Goal: Task Accomplishment & Management: Manage account settings

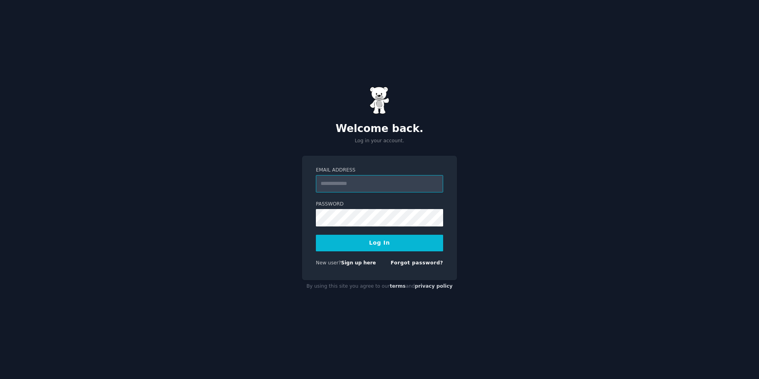
type input "**********"
click at [392, 242] on button "Log In" at bounding box center [379, 243] width 127 height 17
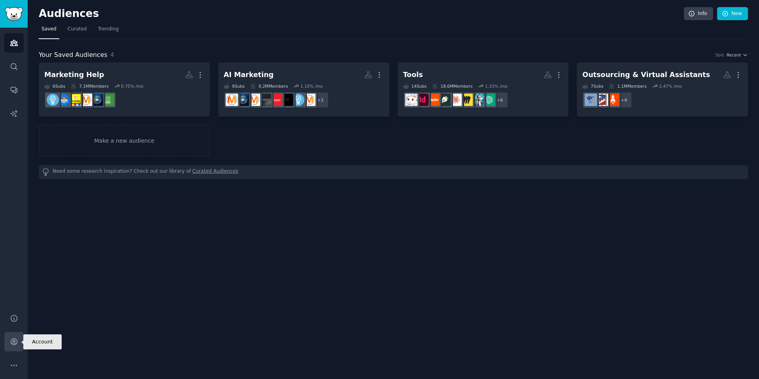
click at [18, 342] on link "Account" at bounding box center [13, 341] width 19 height 19
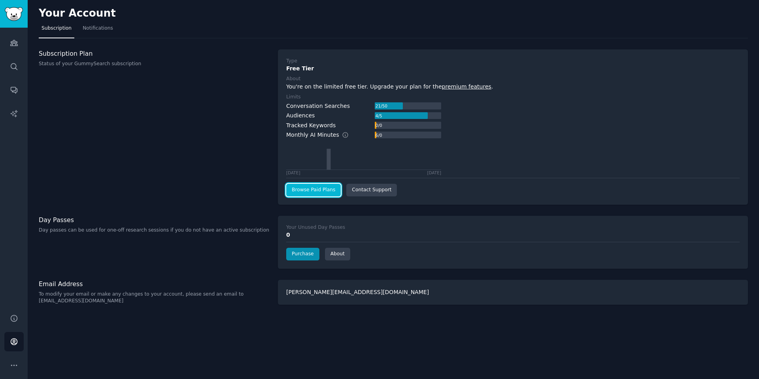
click at [309, 192] on link "Browse Paid Plans" at bounding box center [313, 190] width 55 height 13
